Goal: Check status

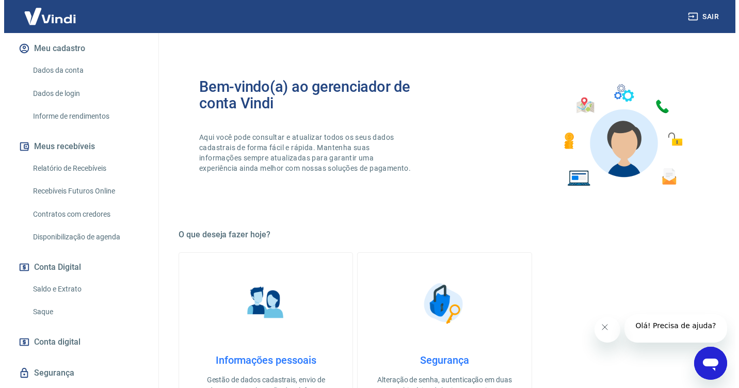
scroll to position [151, 0]
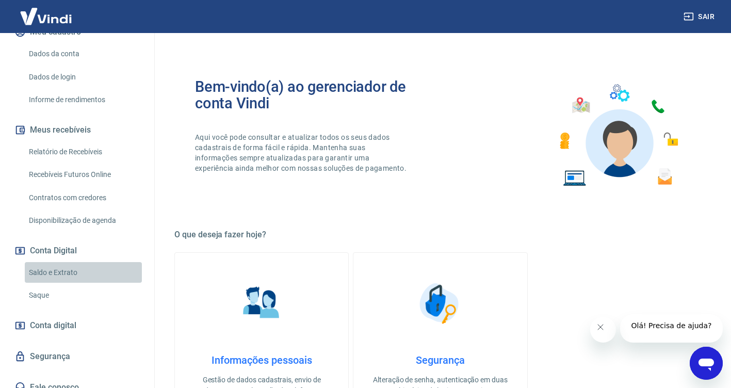
click at [101, 262] on link "Saldo e Extrato" at bounding box center [83, 272] width 117 height 21
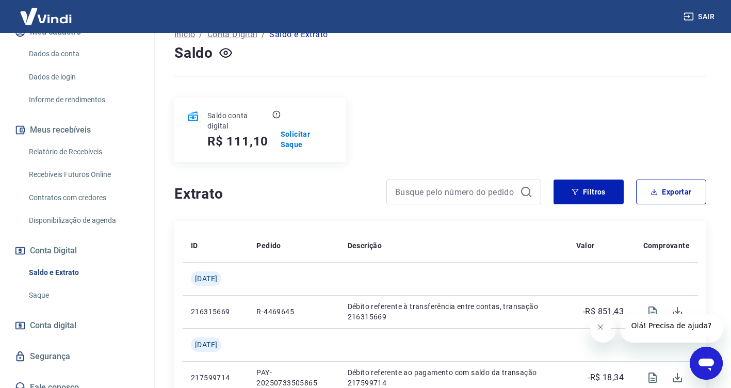
scroll to position [52, 0]
